Goal: Information Seeking & Learning: Find specific fact

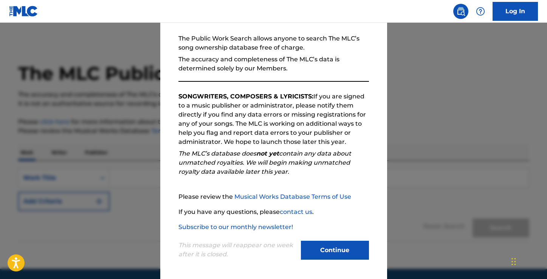
scroll to position [67, 0]
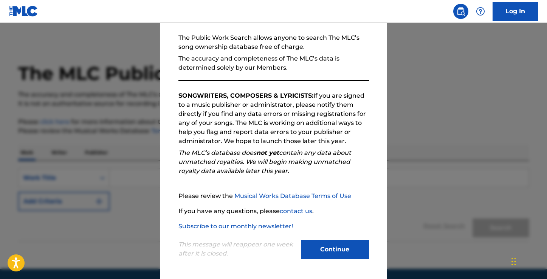
click at [324, 251] on button "Continue" at bounding box center [335, 249] width 68 height 19
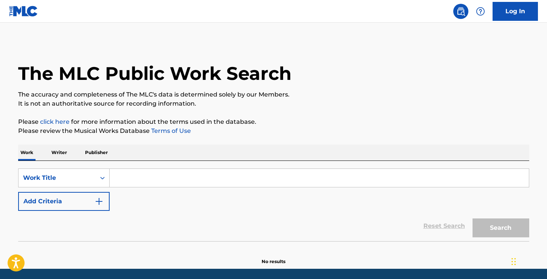
click at [135, 180] on input "Search Form" at bounding box center [320, 178] width 420 height 18
paste input "AI VIDA"
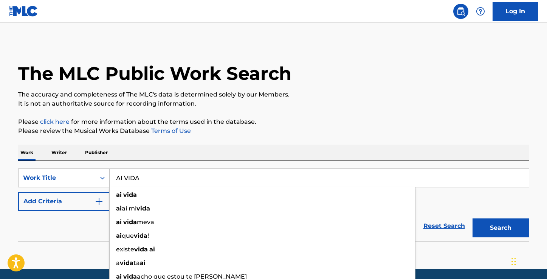
type input "AI VIDA"
click at [186, 134] on link "Terms of Use" at bounding box center [170, 130] width 41 height 7
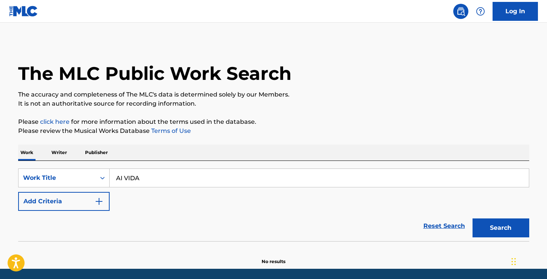
click at [90, 193] on button "Add Criteria" at bounding box center [64, 201] width 92 height 19
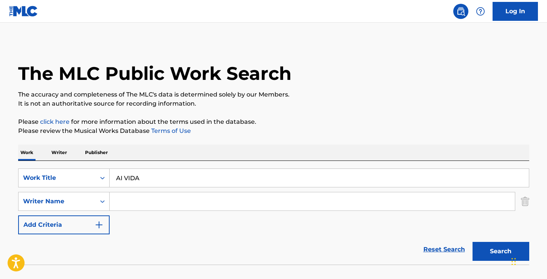
click at [146, 203] on input "Search Form" at bounding box center [313, 201] width 406 height 18
paste input "[PERSON_NAME]"
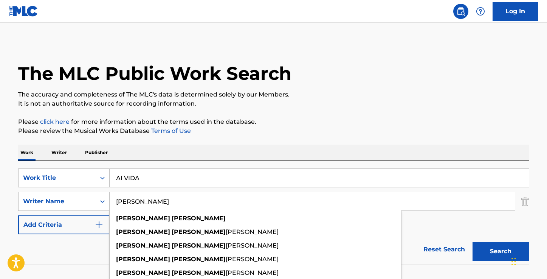
type input "[PERSON_NAME]"
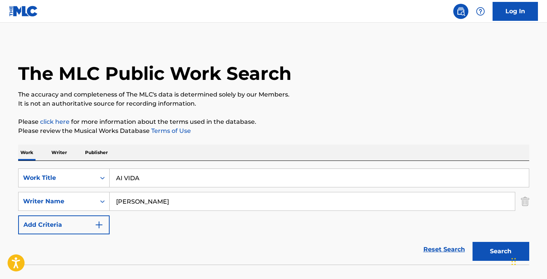
click at [358, 123] on p "Please click here for more information about the terms used in the database." at bounding box center [274, 121] width 512 height 9
click at [485, 246] on button "Search" at bounding box center [501, 251] width 57 height 19
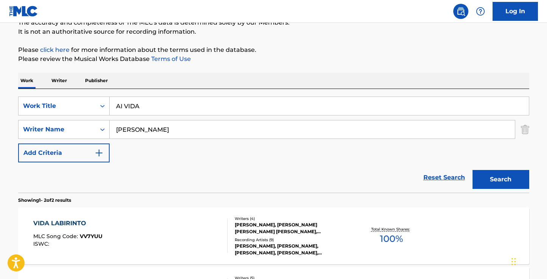
scroll to position [0, 0]
